Goal: Information Seeking & Learning: Learn about a topic

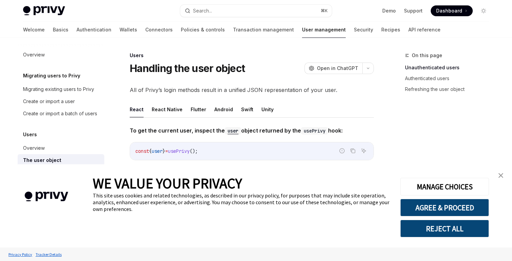
type textarea "*"
click at [226, 6] on button "Search... ⌘ K" at bounding box center [256, 11] width 152 height 12
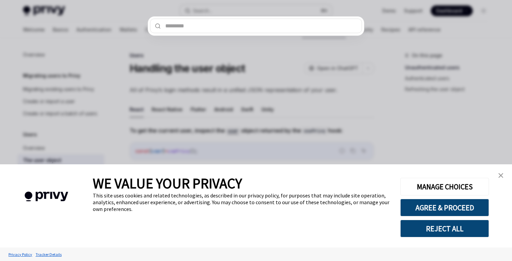
click at [226, 6] on div at bounding box center [256, 130] width 512 height 261
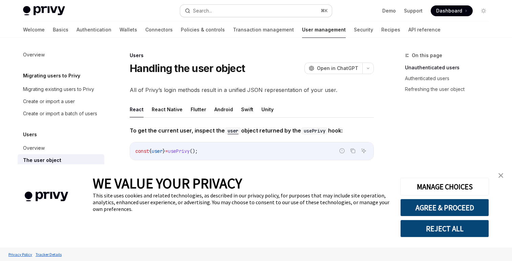
click at [214, 9] on button "Search... ⌘ K" at bounding box center [256, 11] width 152 height 12
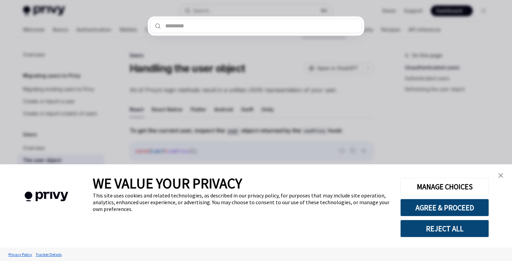
type input "**********"
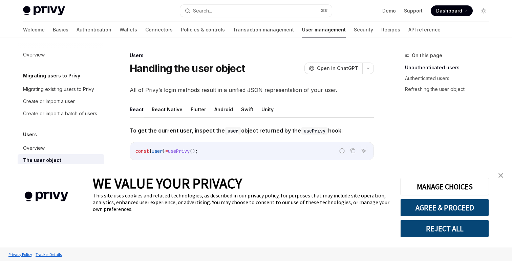
type textarea "*"
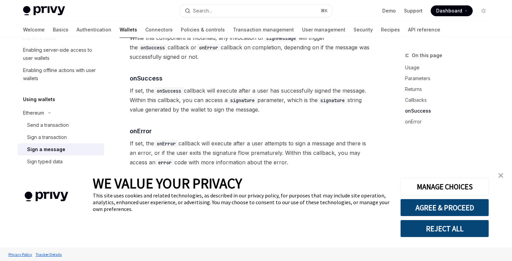
scroll to position [836, 0]
